Goal: Task Accomplishment & Management: Complete application form

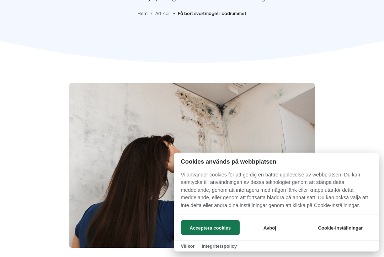
click at [220, 235] on button "Acceptera cookies" at bounding box center [210, 227] width 59 height 15
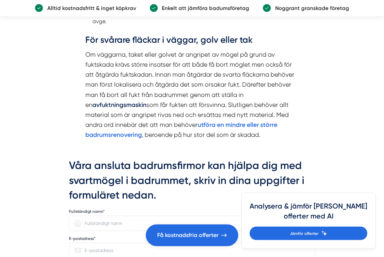
scroll to position [933, 0]
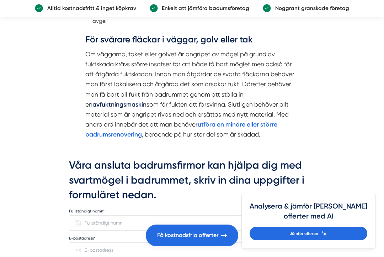
click at [253, 137] on strong "utföra en mindre eller större badrumsrenovering" at bounding box center [181, 128] width 192 height 17
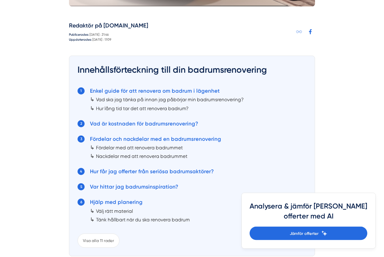
scroll to position [476, 0]
click at [197, 92] on link "Enkel guide för att renovera om badrum i lägenhet" at bounding box center [155, 91] width 130 height 6
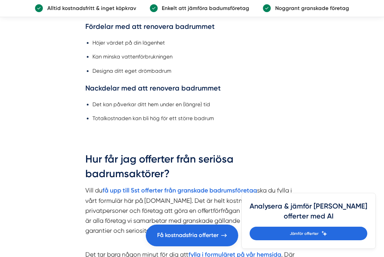
scroll to position [1886, 0]
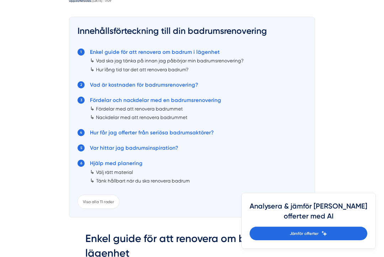
scroll to position [516, 0]
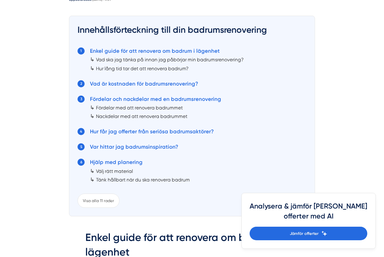
click at [193, 130] on link "Hur får jag offerter från seriösa badrumsaktörer?" at bounding box center [152, 131] width 124 height 6
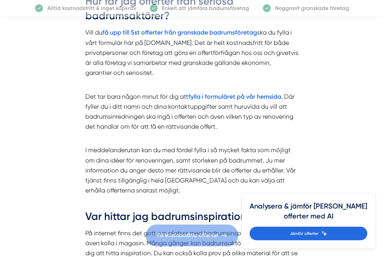
scroll to position [2043, 0]
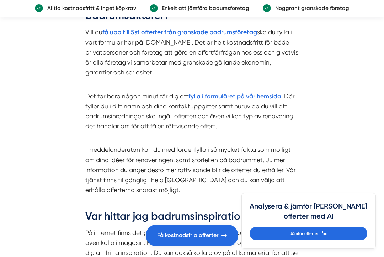
scroll to position [530, 0]
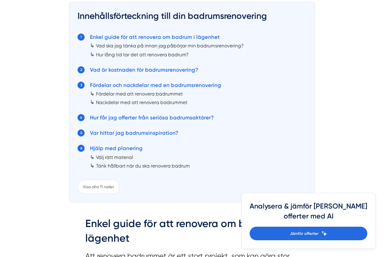
click at [194, 118] on link "Hur får jag offerter från seriösa badrumsaktörer?" at bounding box center [152, 117] width 124 height 6
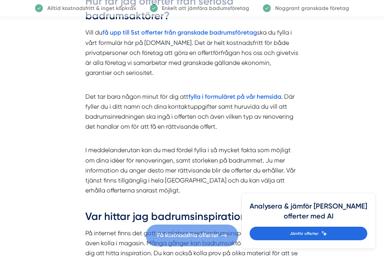
scroll to position [2043, 0]
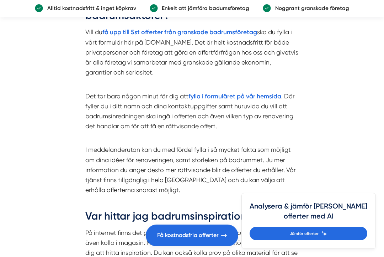
click at [237, 92] on strong "fylla i formuläret på vår hemsida" at bounding box center [235, 95] width 93 height 7
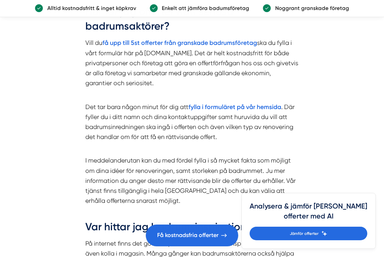
scroll to position [544, 0]
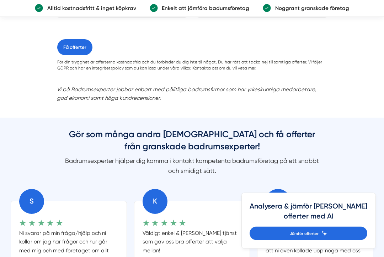
scroll to position [724, 0]
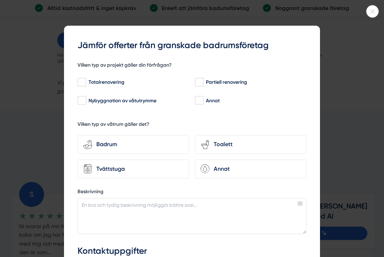
click at [374, 10] on icon at bounding box center [373, 12] width 4 height 4
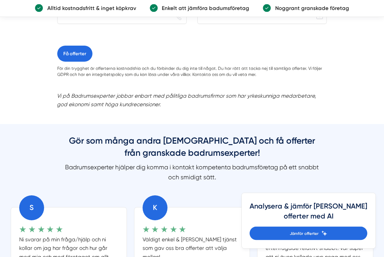
scroll to position [695, 0]
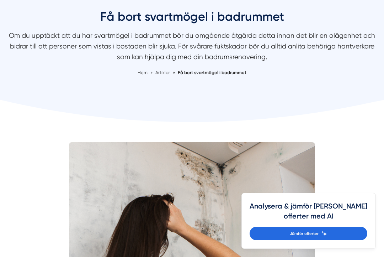
scroll to position [57, 0]
